Goal: Check status: Check status

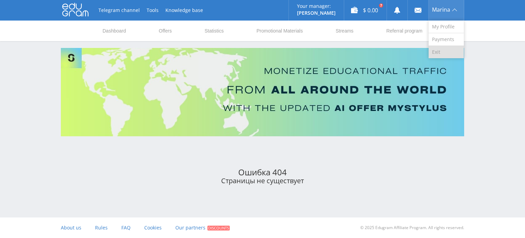
click at [440, 50] on link "Exit" at bounding box center [446, 52] width 35 height 12
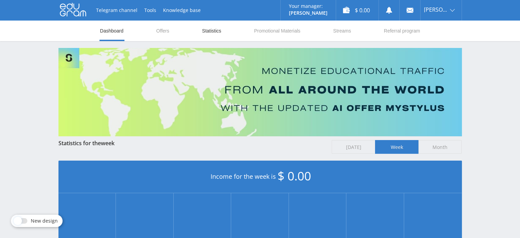
click at [208, 31] on link "Statistics" at bounding box center [211, 31] width 21 height 21
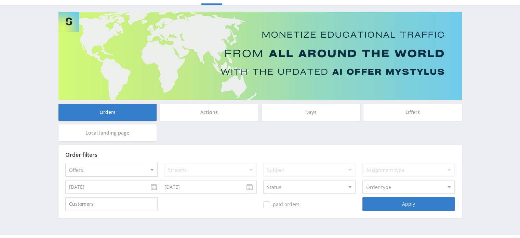
scroll to position [53, 0]
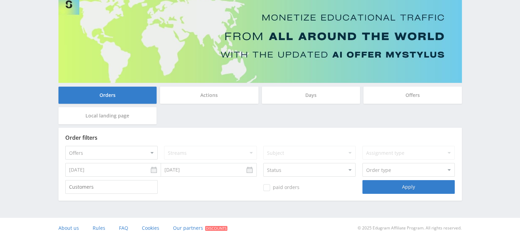
click at [130, 168] on input "[DATE]" at bounding box center [113, 170] width 96 height 14
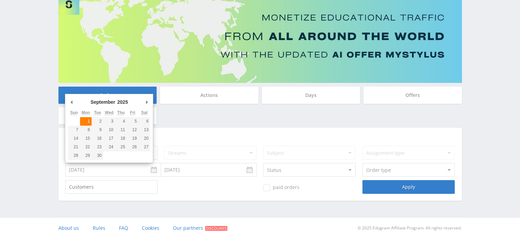
type input "[DATE]"
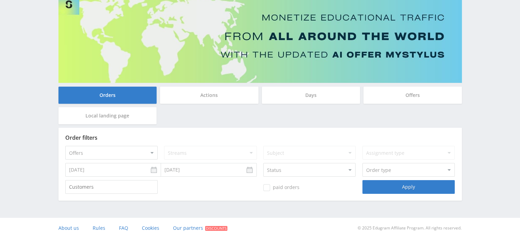
click at [168, 172] on input "[DATE]" at bounding box center [209, 170] width 96 height 14
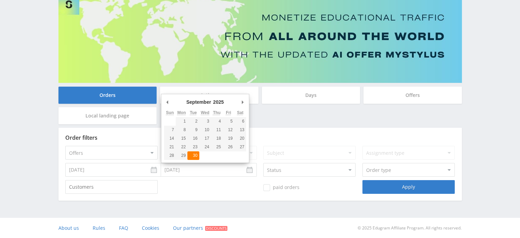
type input "[DATE]"
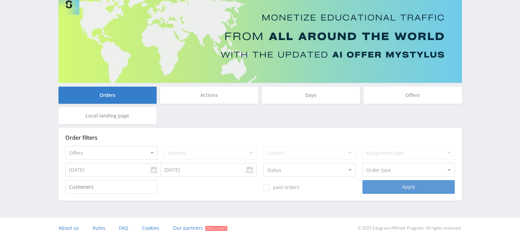
click at [375, 184] on div "Apply" at bounding box center [408, 187] width 92 height 14
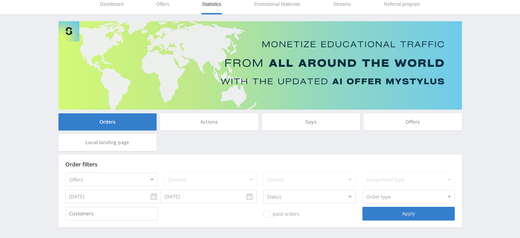
scroll to position [0, 0]
